Goal: Navigation & Orientation: Find specific page/section

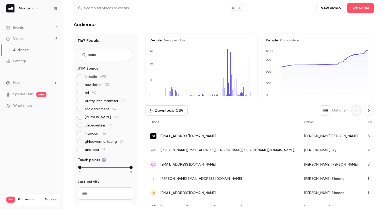
click at [33, 27] on link "Events 1" at bounding box center [31, 27] width 63 height 11
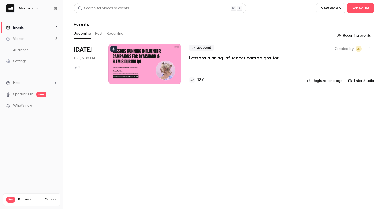
click at [195, 80] on div at bounding box center [192, 80] width 6 height 6
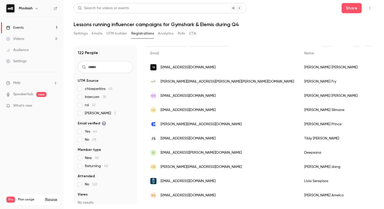
scroll to position [109, 0]
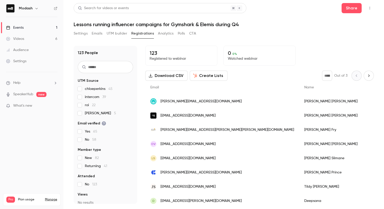
click at [31, 26] on link "Events 1" at bounding box center [31, 27] width 63 height 11
